Goal: Task Accomplishment & Management: Use online tool/utility

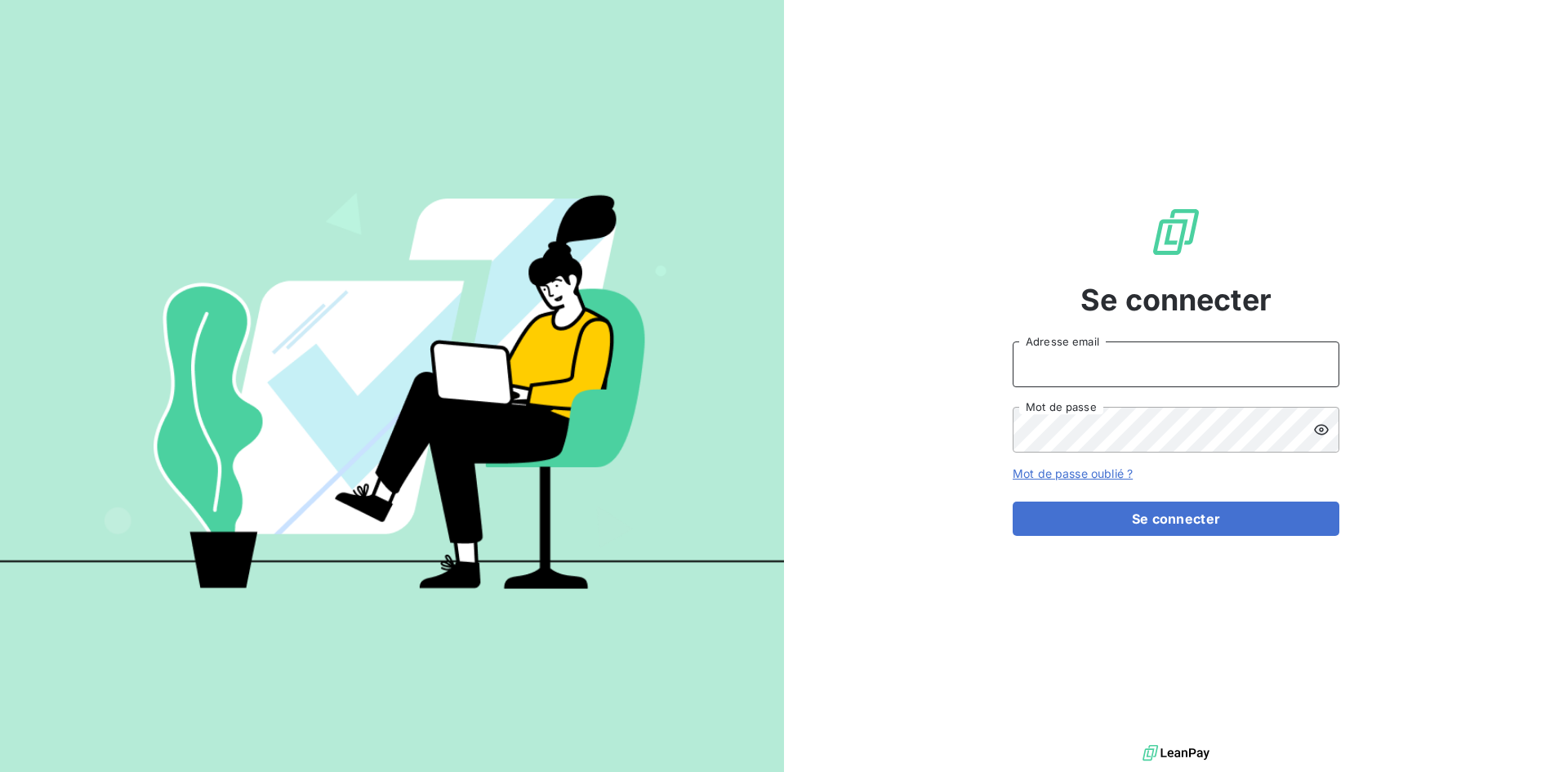
click at [1103, 345] on input "Adresse email" at bounding box center [1175, 364] width 327 height 45
type input "[EMAIL_ADDRESS][DOMAIN_NAME]"
click at [1012, 502] on button "Se connecter" at bounding box center [1175, 518] width 327 height 34
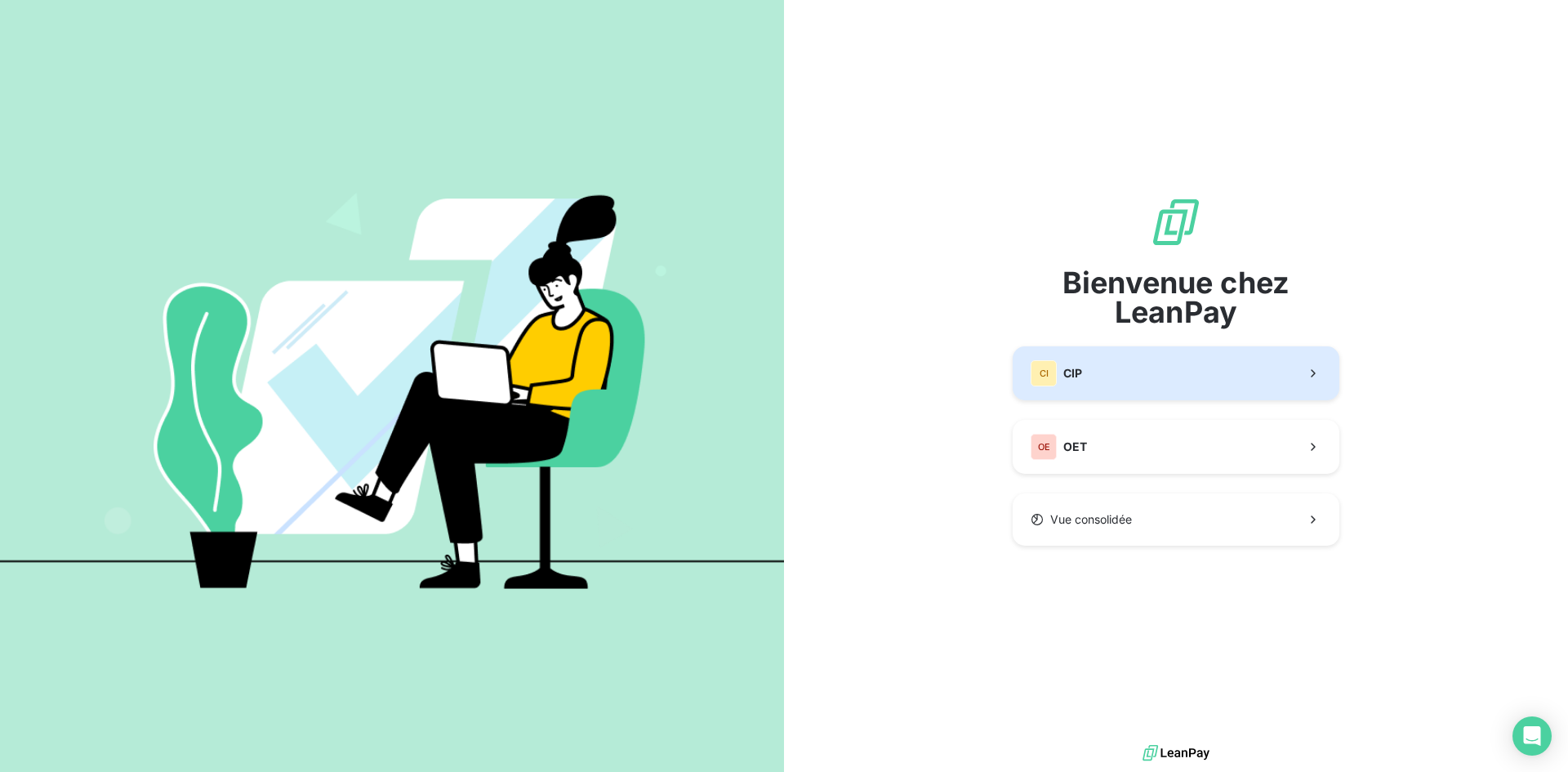
click at [1093, 380] on button "CI CIP" at bounding box center [1175, 373] width 327 height 54
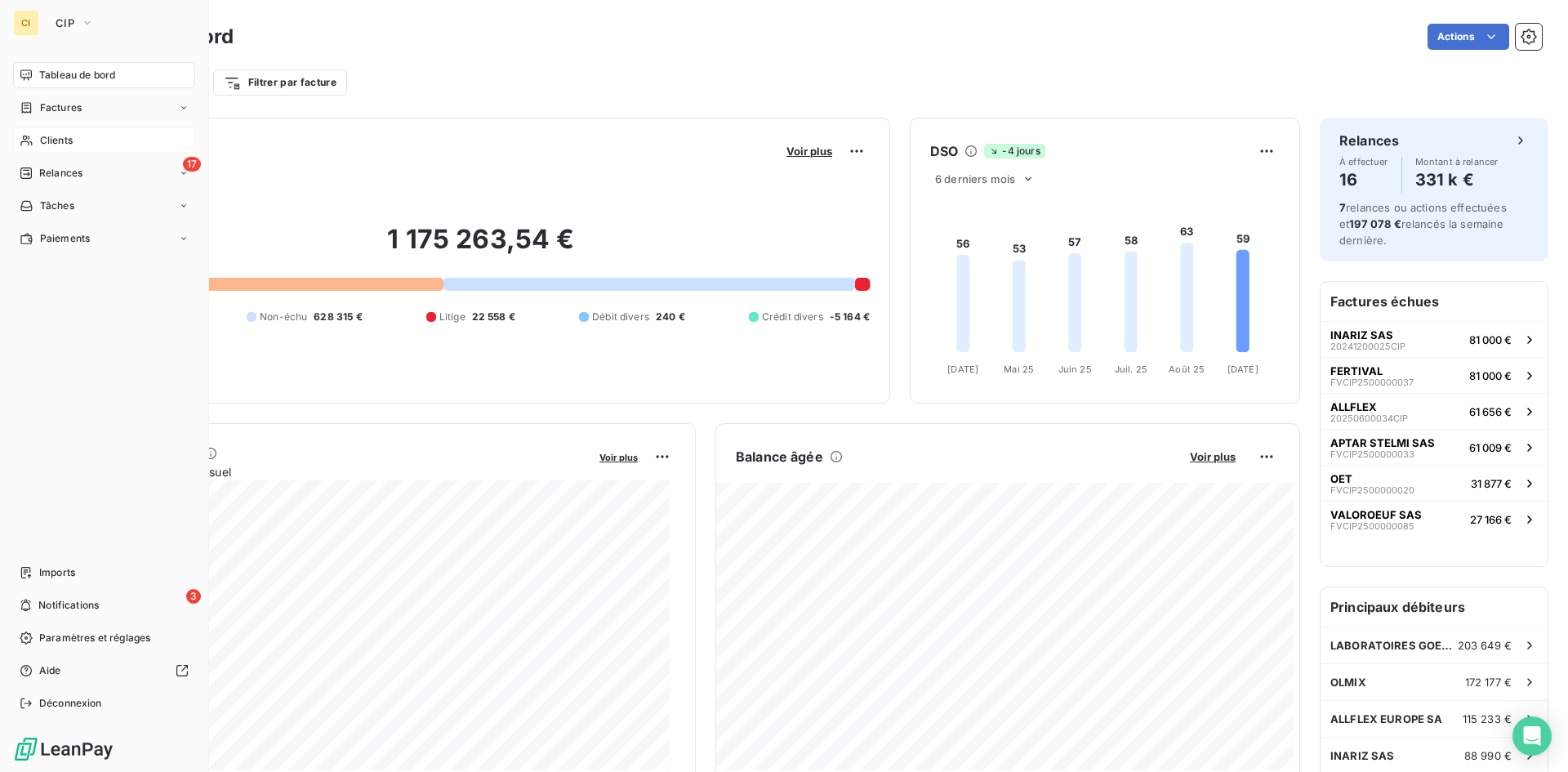
click at [59, 143] on span "Clients" at bounding box center [56, 141] width 32 height 15
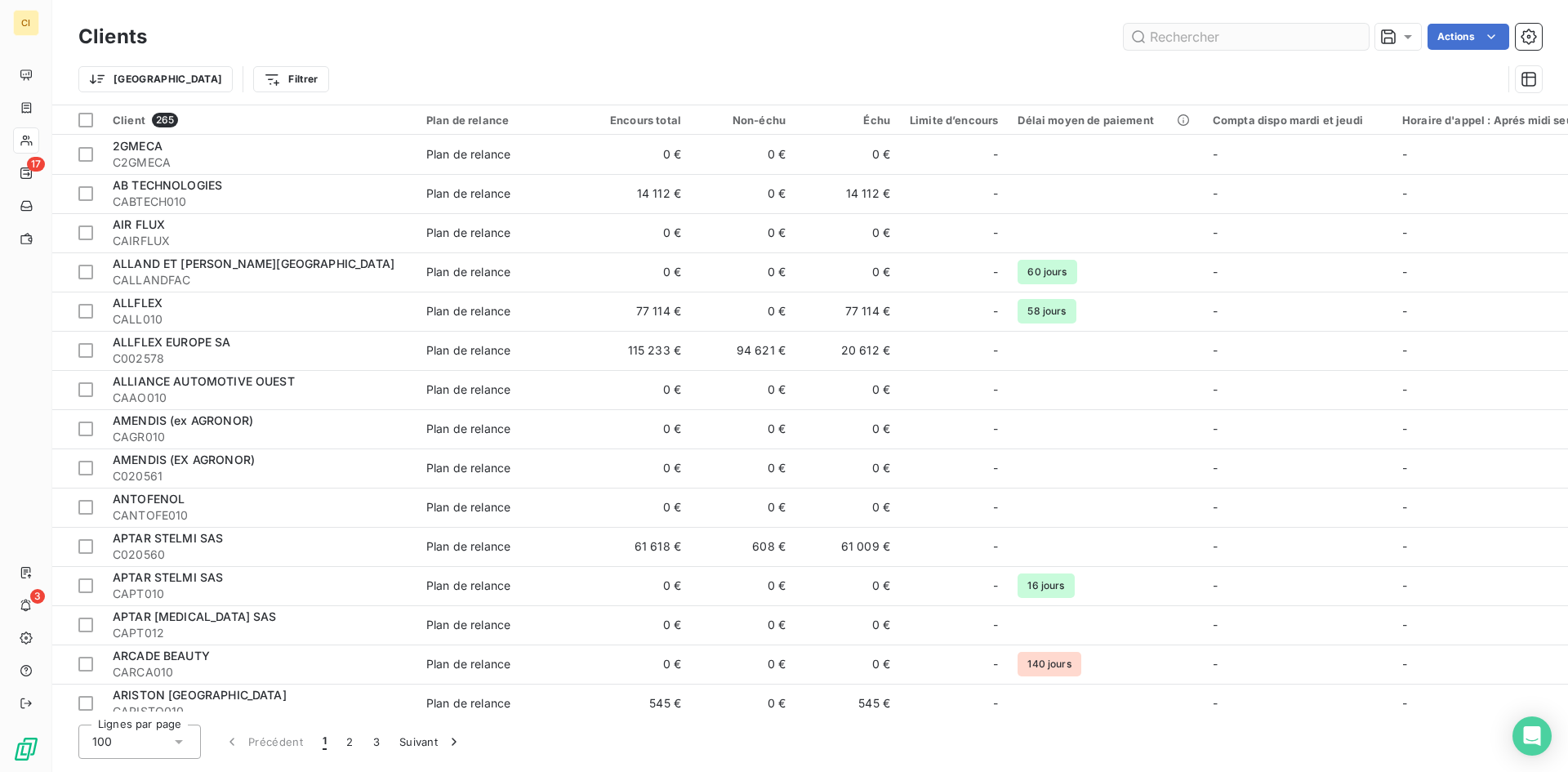
click at [1211, 43] on input "text" at bounding box center [1245, 37] width 245 height 26
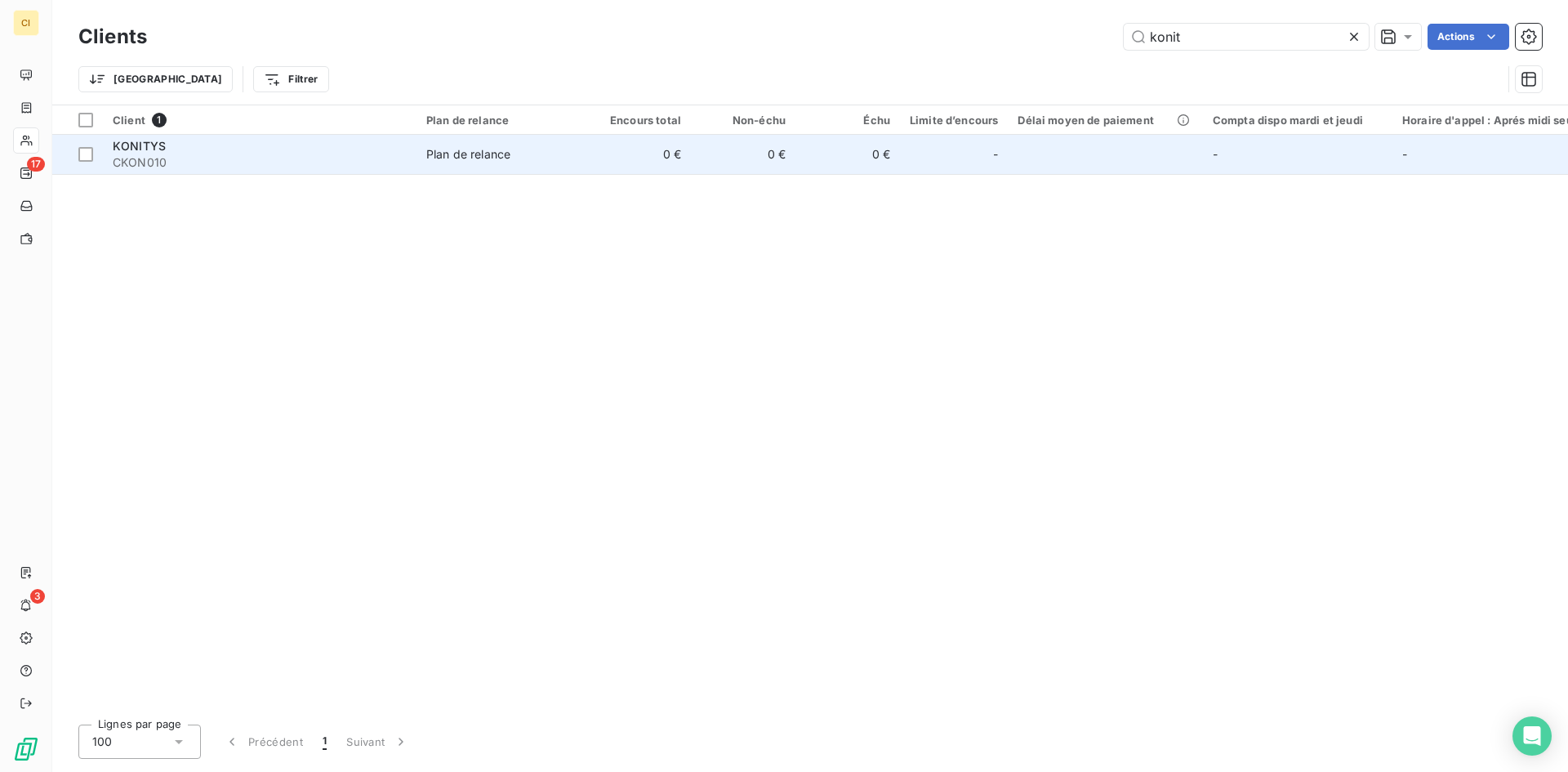
type input "konit"
click at [155, 168] on span "CKON010" at bounding box center [260, 163] width 294 height 17
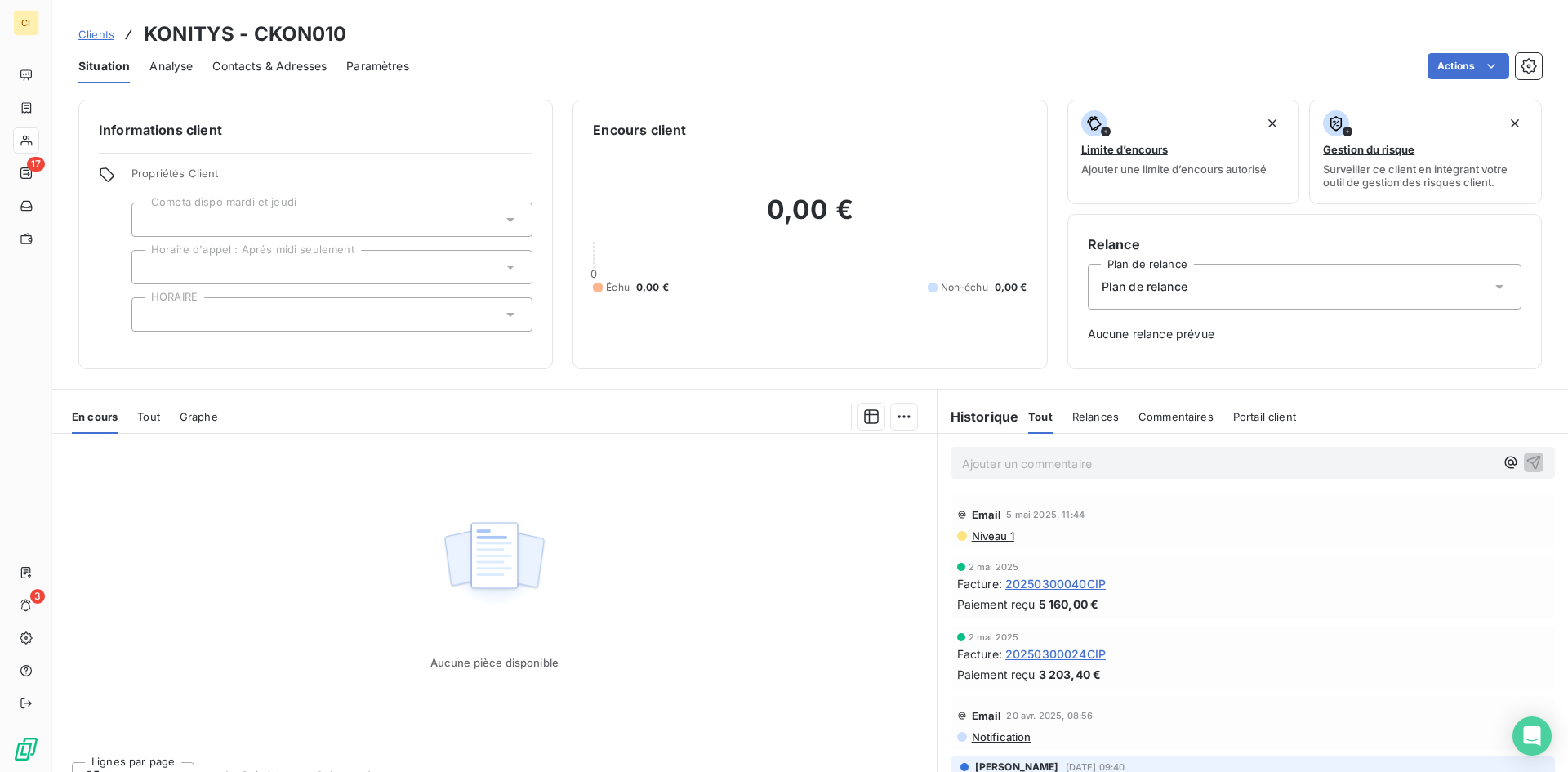
click at [290, 62] on span "Contacts & Adresses" at bounding box center [269, 67] width 115 height 17
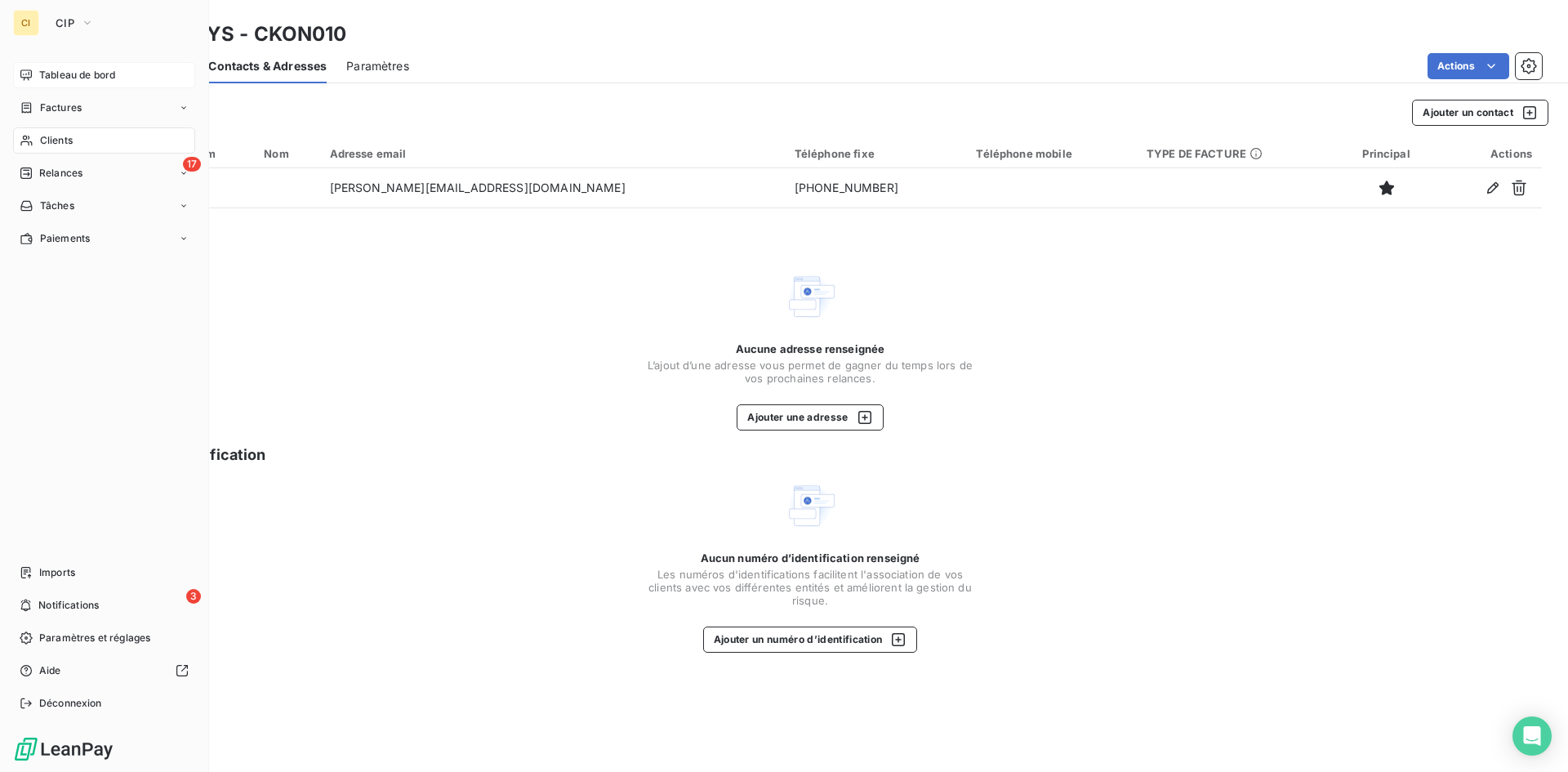
click at [69, 74] on span "Tableau de bord" at bounding box center [77, 75] width 76 height 15
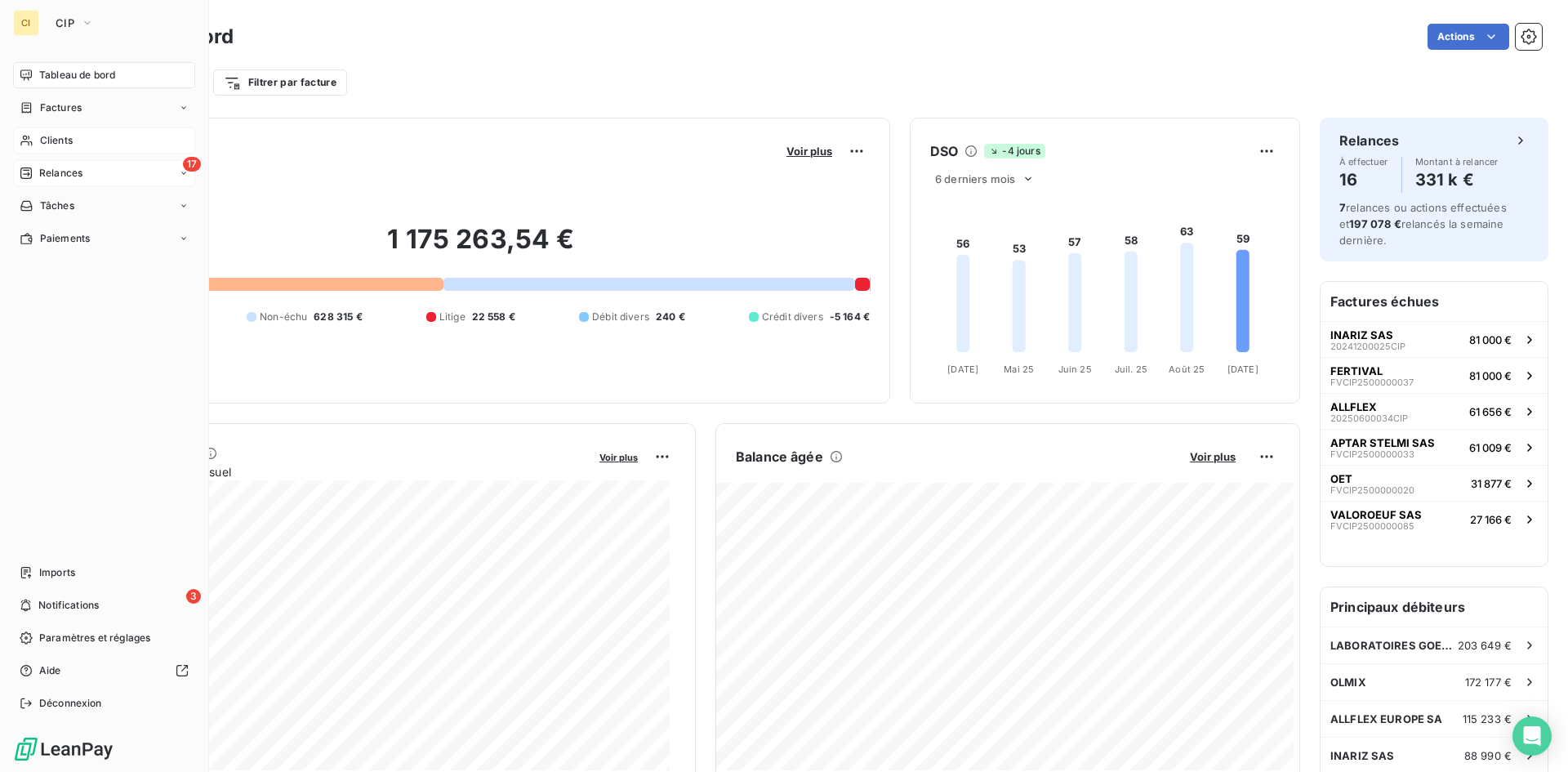
click at [70, 168] on span "Relances" at bounding box center [60, 173] width 43 height 15
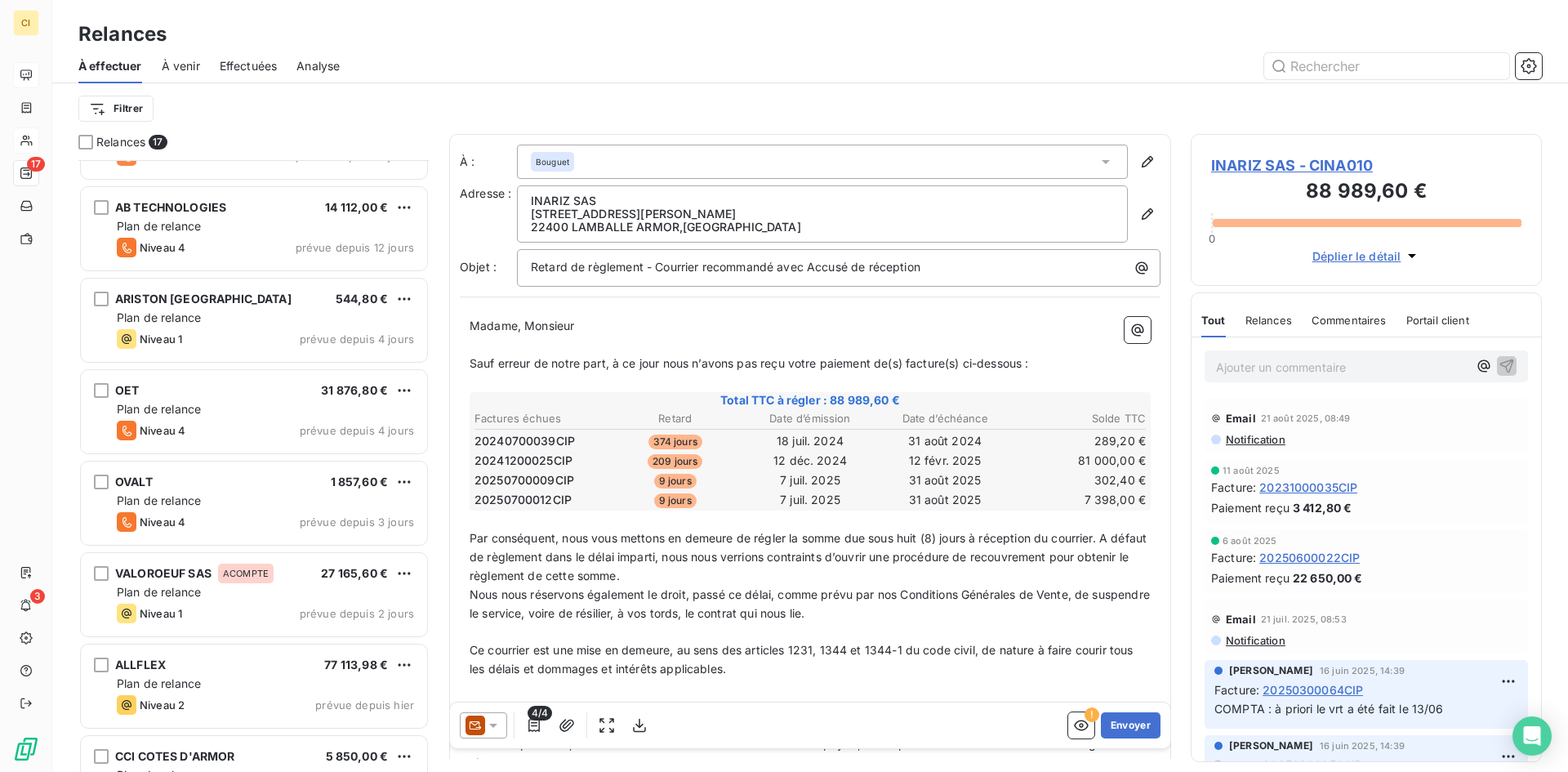
scroll to position [900, 0]
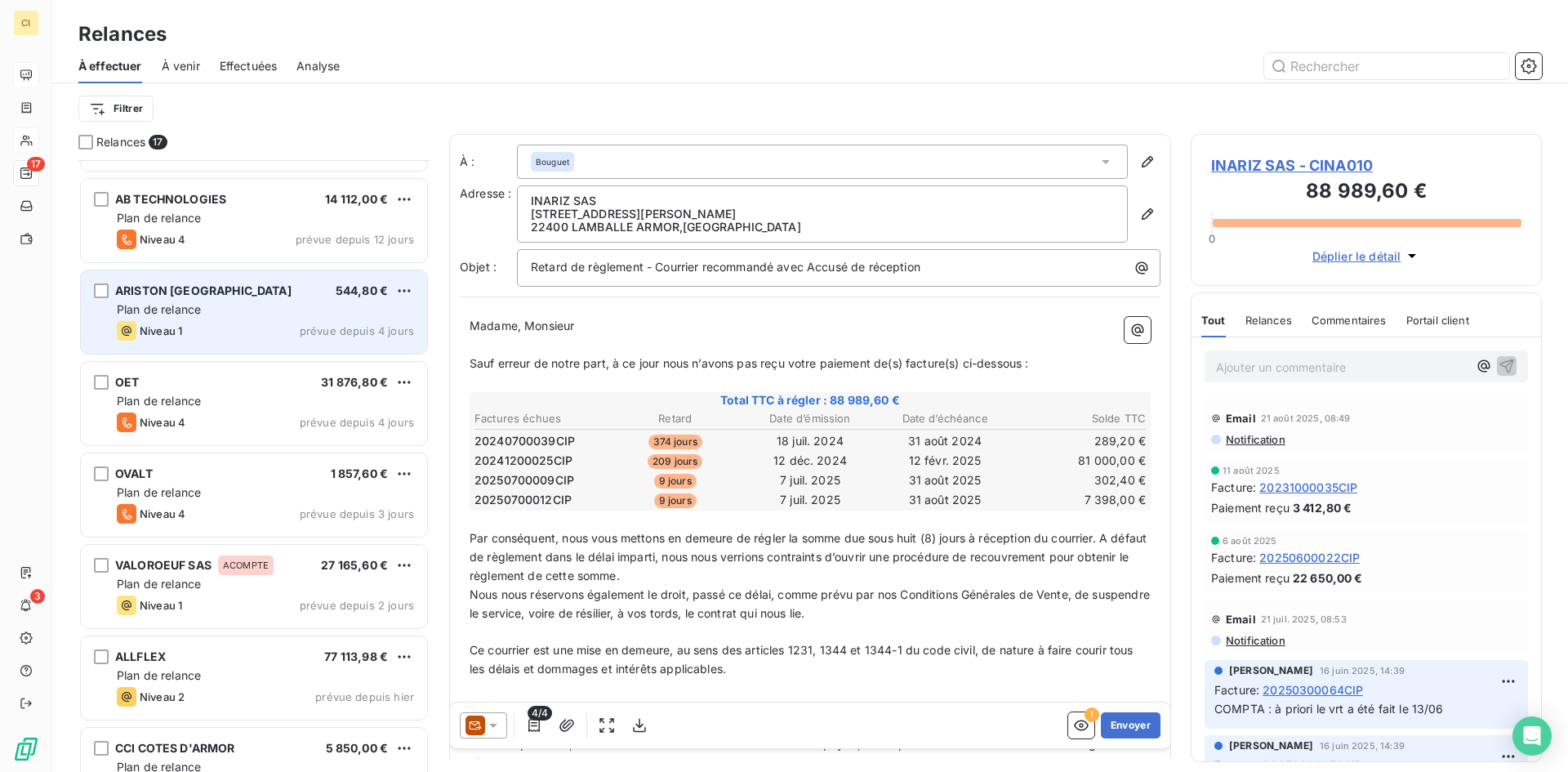
click at [302, 336] on div "Niveau 1 prévue depuis 4 jours" at bounding box center [265, 330] width 297 height 19
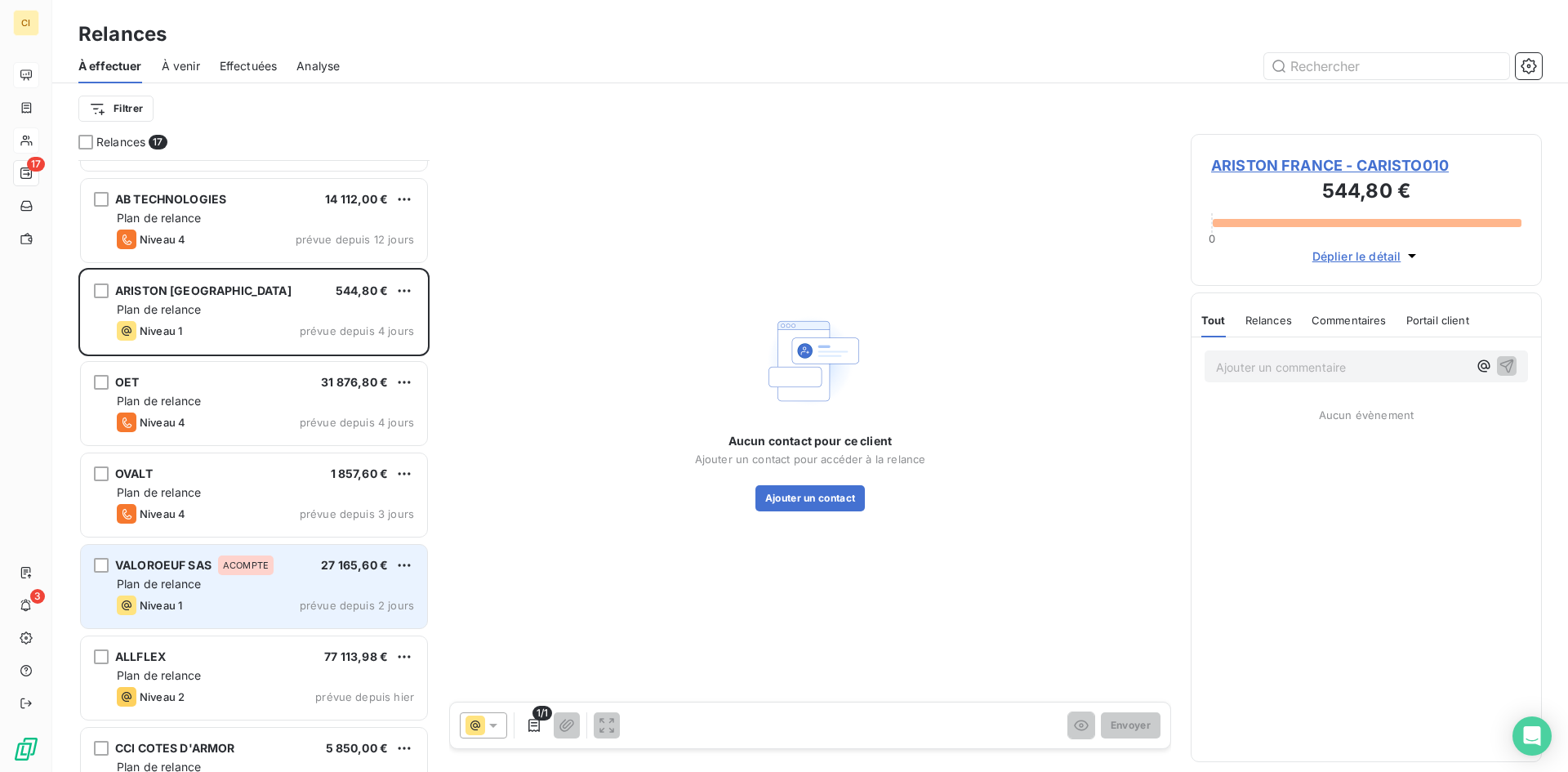
click at [152, 607] on span "Niveau 1" at bounding box center [161, 605] width 43 height 13
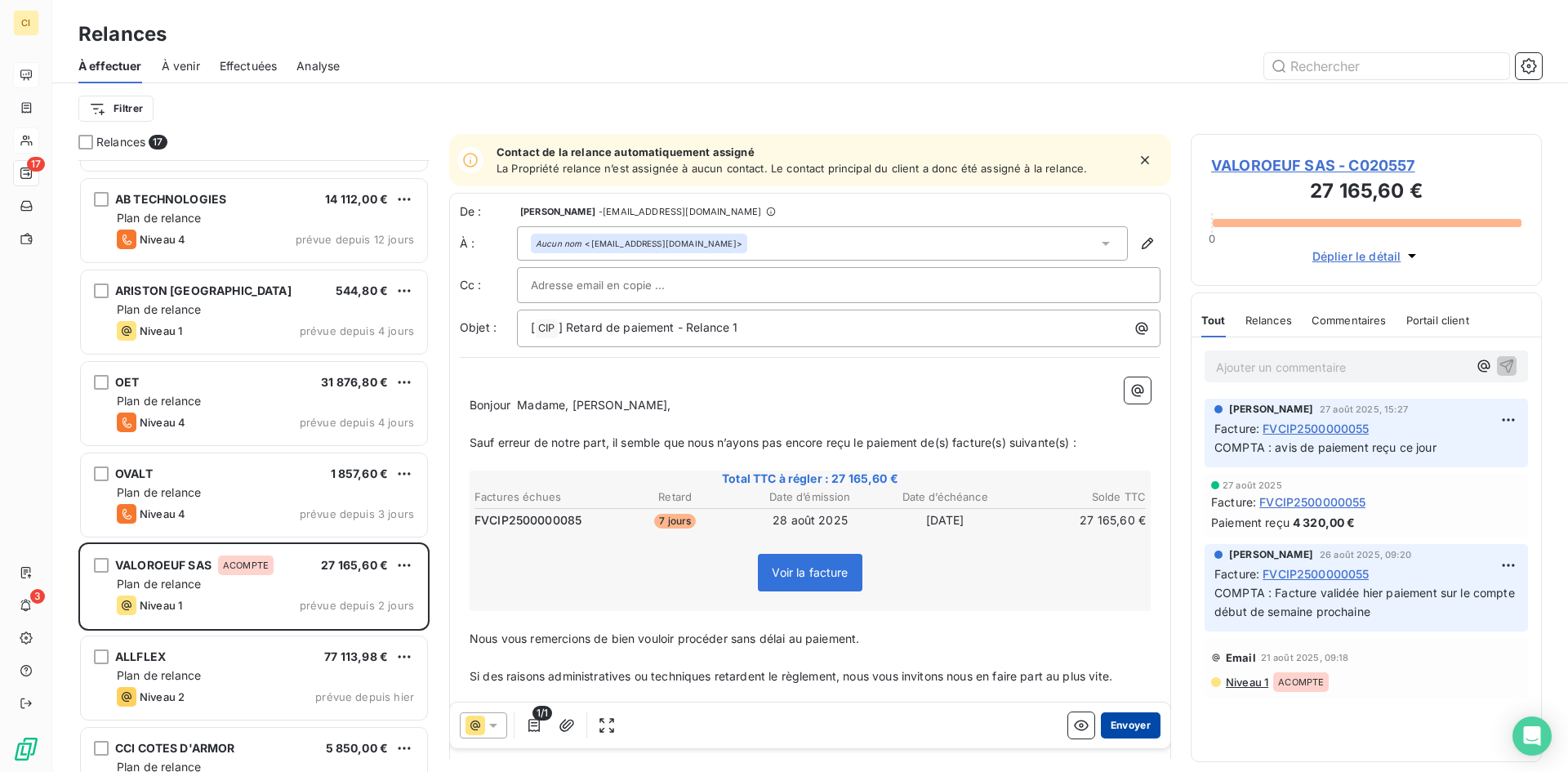
click at [1116, 731] on button "Envoyer" at bounding box center [1130, 726] width 59 height 26
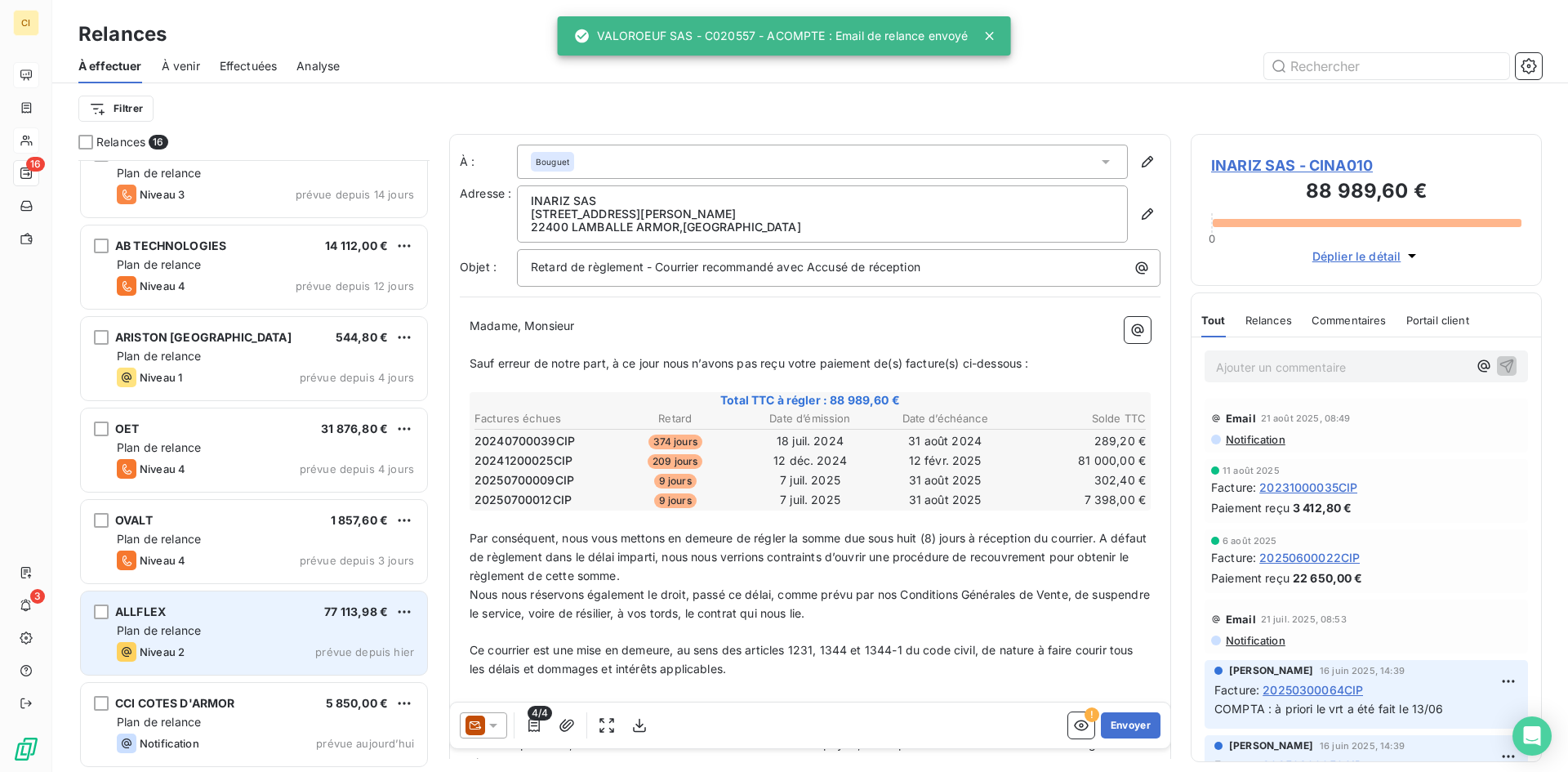
scroll to position [853, 0]
click at [178, 642] on div "ALLFLEX 77 113,98 € Plan de relance Niveau 2 prévue depuis [DATE]" at bounding box center [253, 634] width 346 height 83
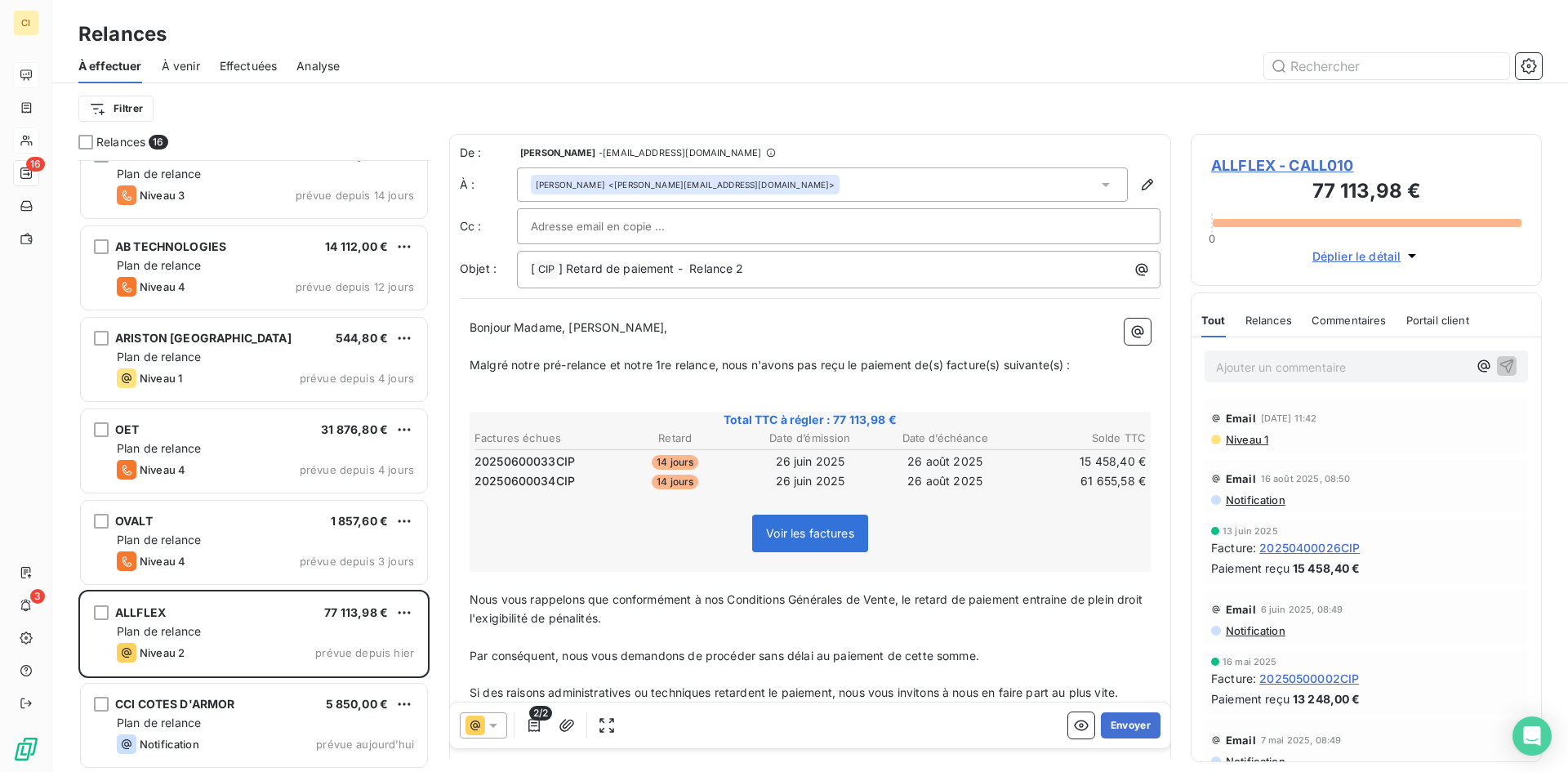
scroll to position [853, 0]
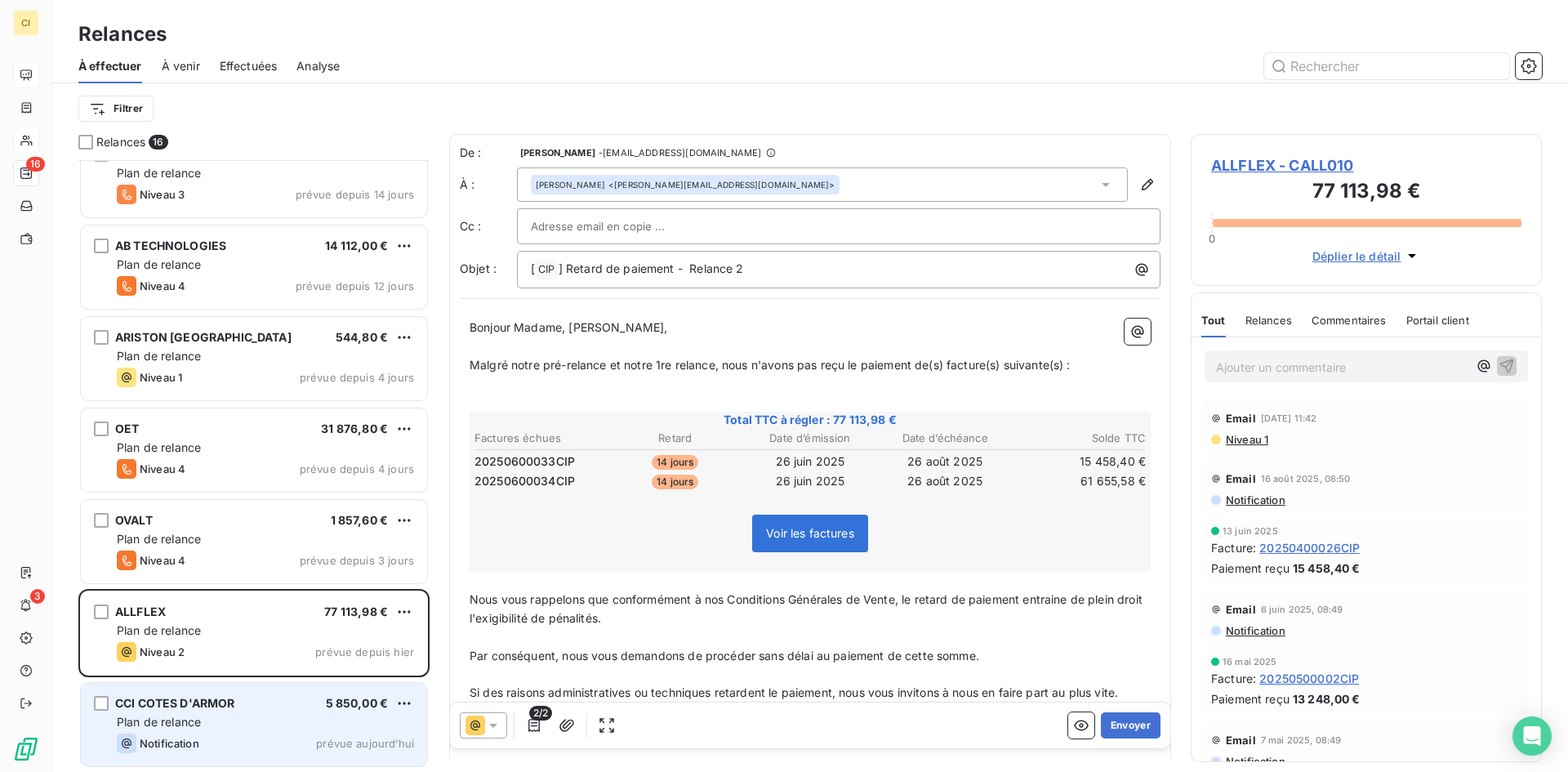
click at [198, 709] on span "CCI COTES D'ARMOR" at bounding box center [175, 703] width 120 height 14
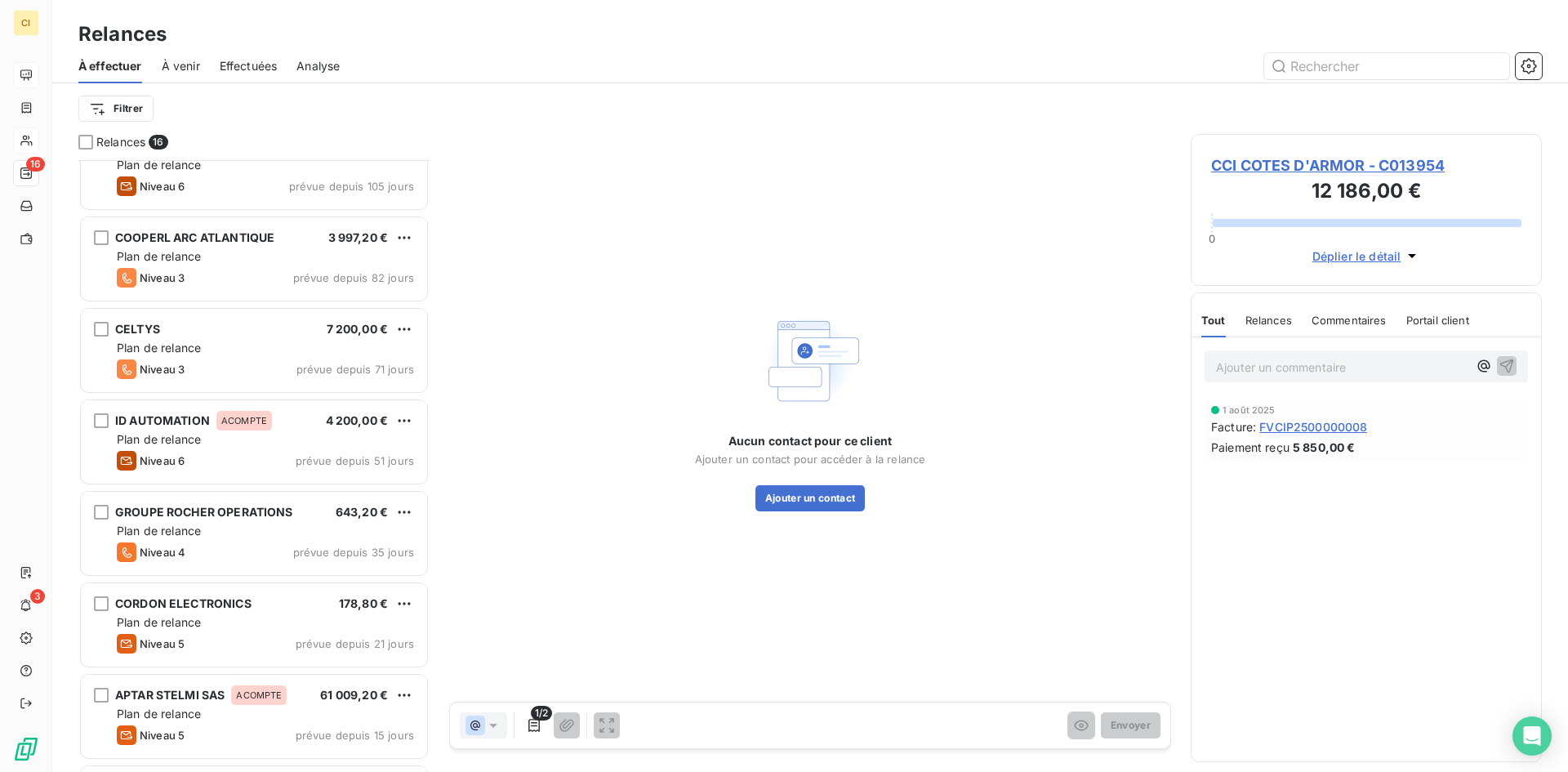
scroll to position [118, 0]
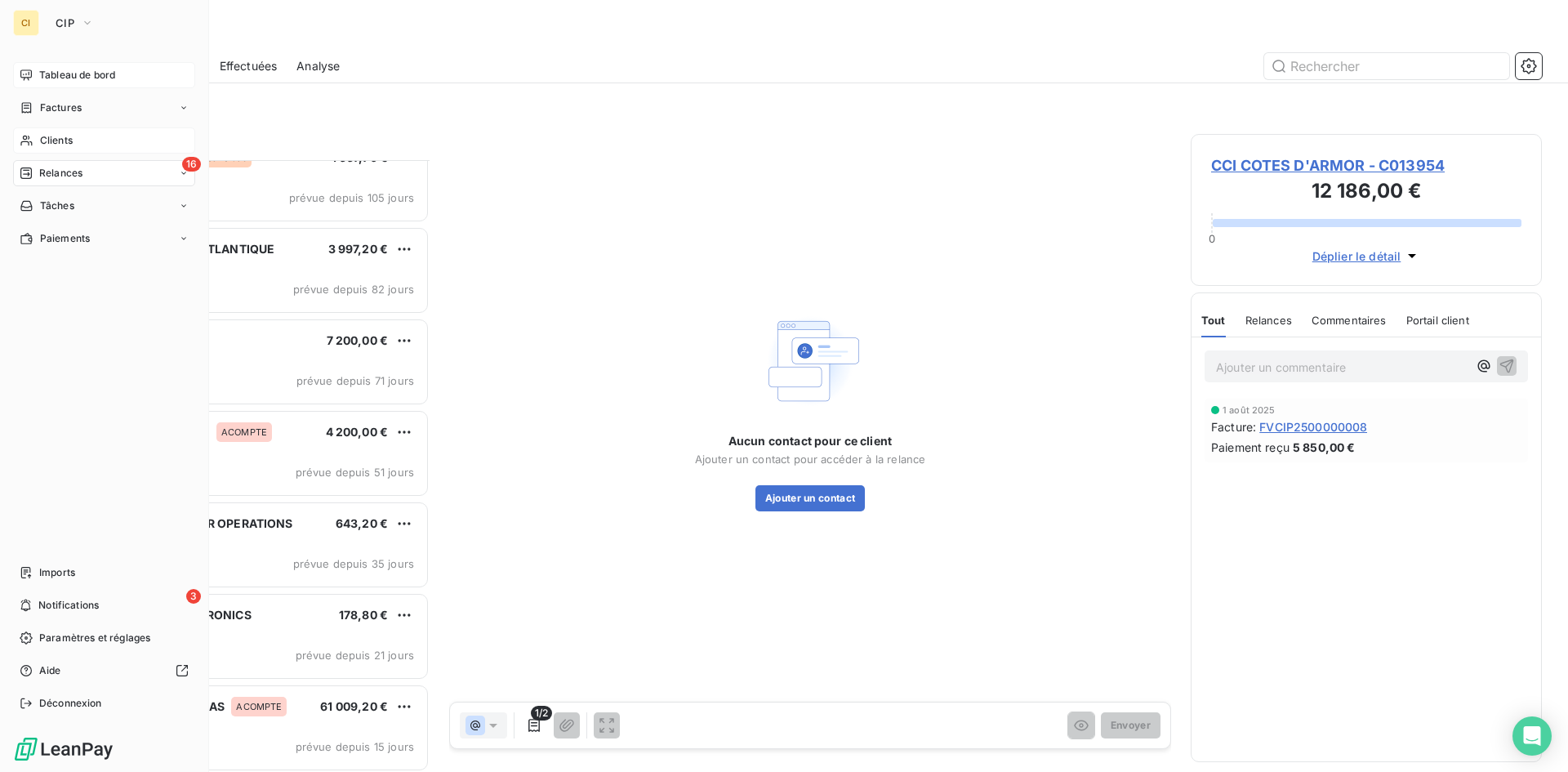
click at [61, 80] on span "Tableau de bord" at bounding box center [77, 75] width 76 height 15
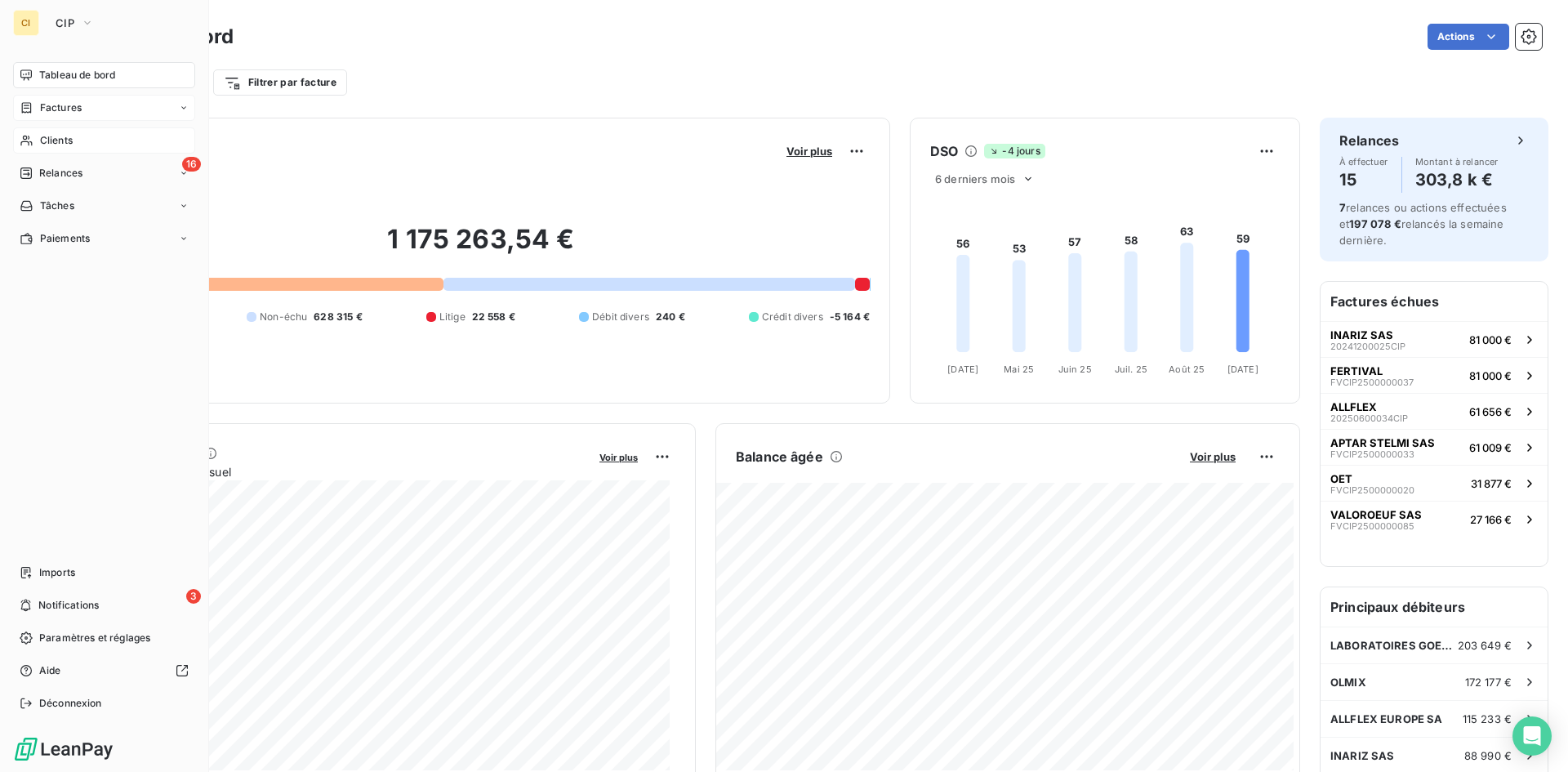
click at [54, 112] on span "Factures" at bounding box center [60, 108] width 42 height 15
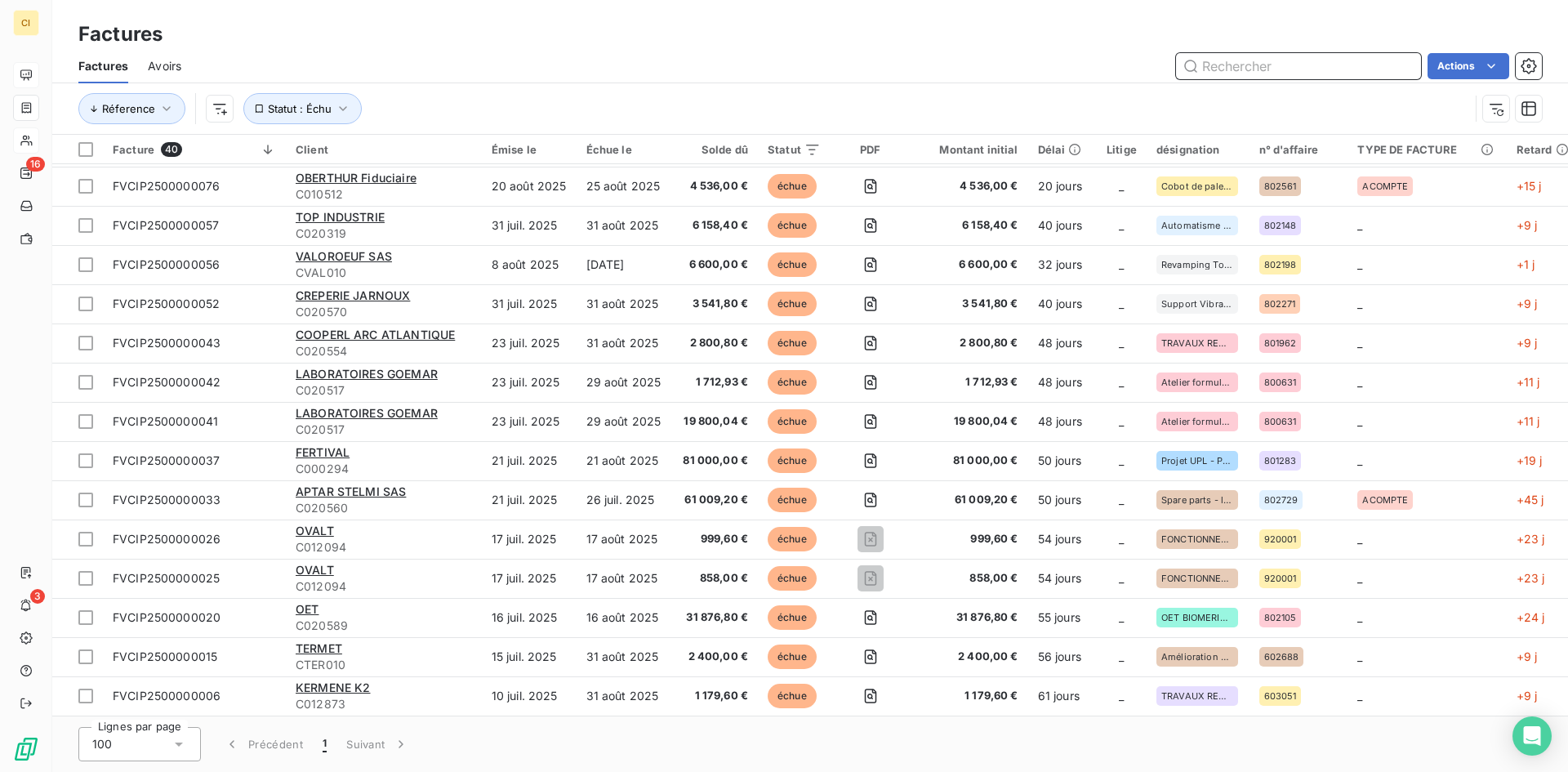
scroll to position [1024, 0]
